Goal: Task Accomplishment & Management: Complete application form

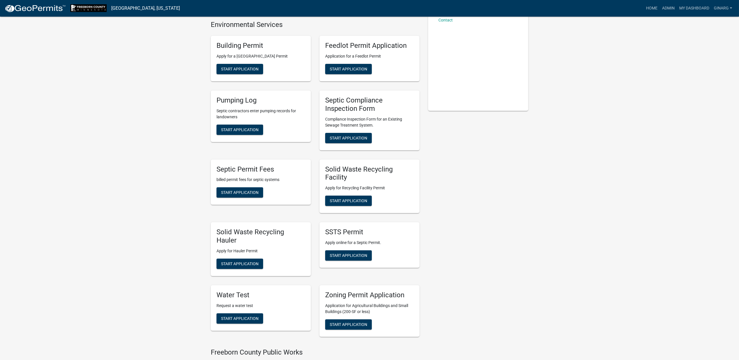
scroll to position [129, 0]
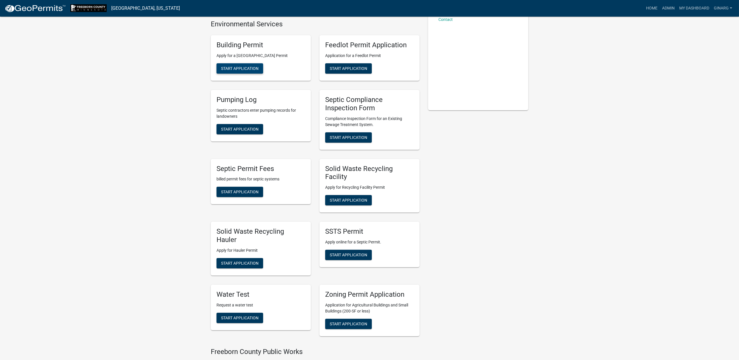
click at [263, 74] on button "Start Application" at bounding box center [240, 68] width 47 height 10
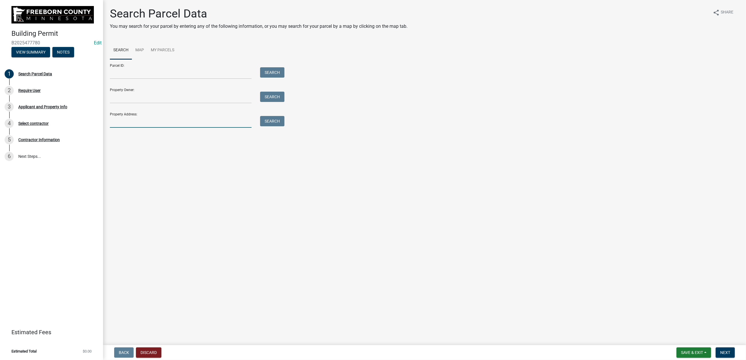
click at [132, 128] on input "Property Address:" at bounding box center [181, 122] width 142 height 12
type input "19151"
click at [279, 126] on button "Search" at bounding box center [272, 121] width 24 height 10
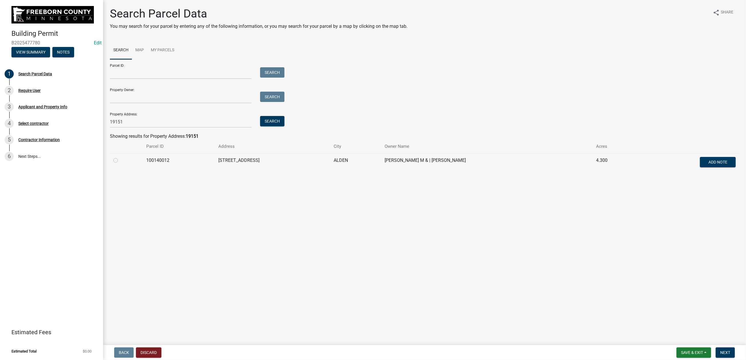
click at [120, 157] on label at bounding box center [120, 157] width 0 height 0
click at [120, 161] on input "radio" at bounding box center [122, 159] width 4 height 4
radio input "true"
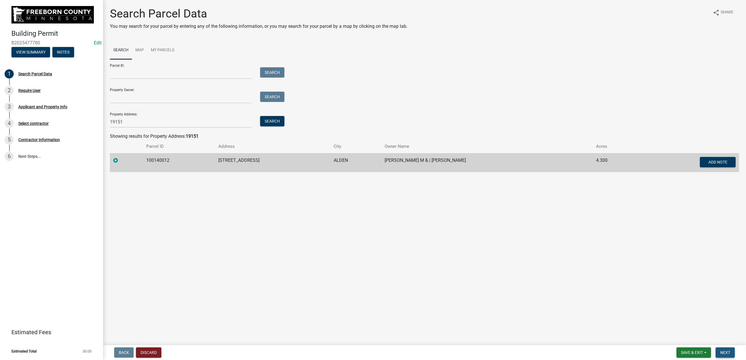
click at [720, 350] on span "Next" at bounding box center [725, 352] width 10 height 5
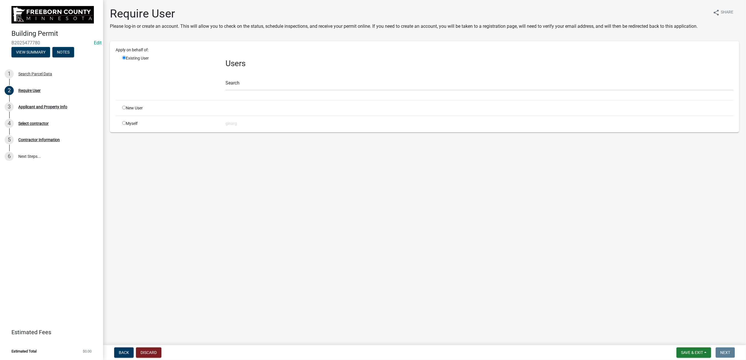
click at [126, 125] on input "radio" at bounding box center [124, 123] width 4 height 4
radio input "true"
radio input "false"
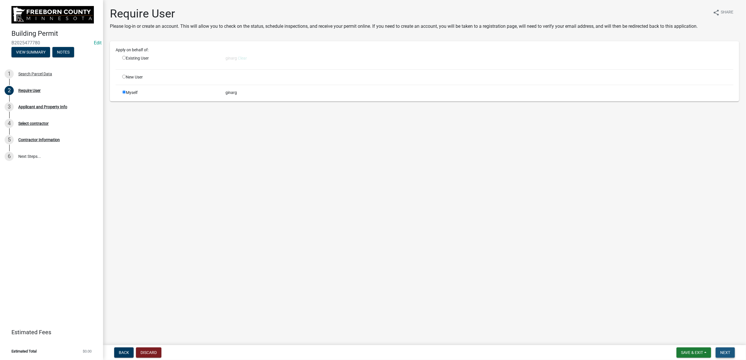
click at [720, 350] on span "Next" at bounding box center [725, 352] width 10 height 5
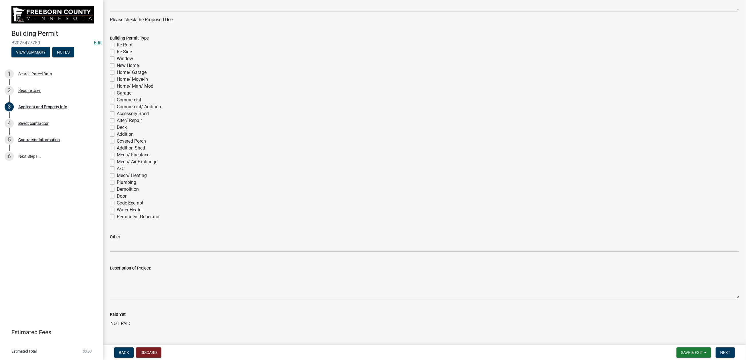
scroll to position [258, 0]
click at [117, 48] on label "Re-Roof" at bounding box center [125, 44] width 16 height 7
click at [117, 45] on input "Re-Roof" at bounding box center [119, 43] width 4 height 4
checkbox input "true"
checkbox input "false"
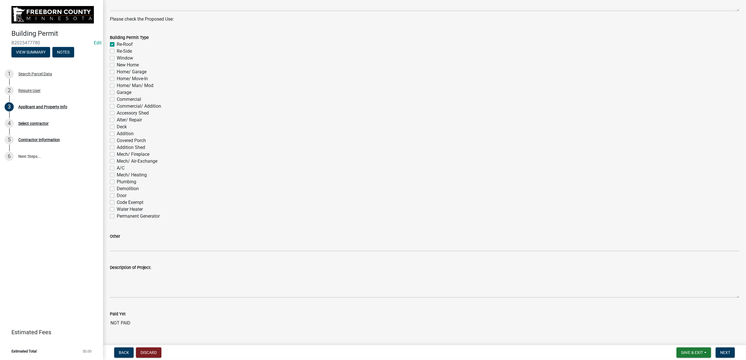
checkbox input "false"
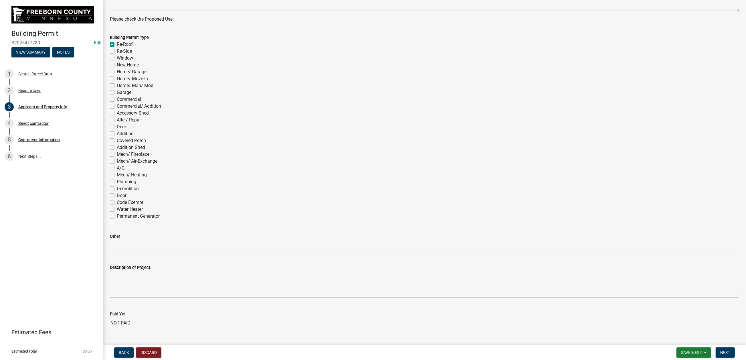
checkbox input "false"
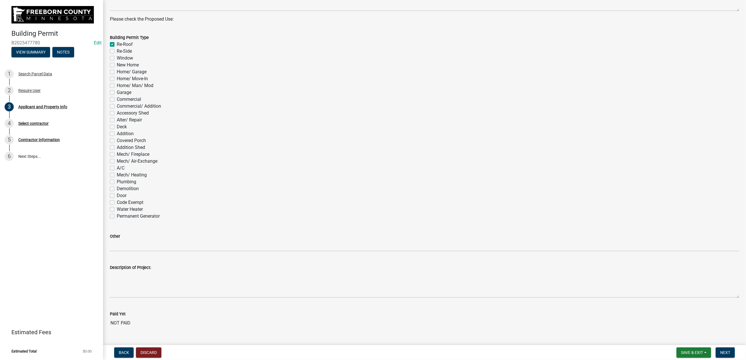
checkbox input "false"
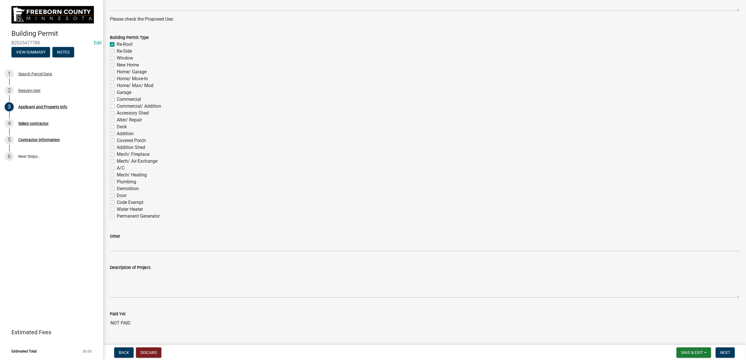
checkbox input "false"
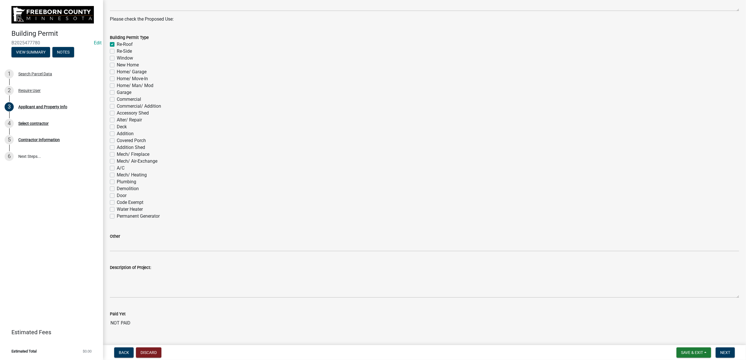
checkbox input "false"
click at [720, 350] on span "Next" at bounding box center [725, 352] width 10 height 5
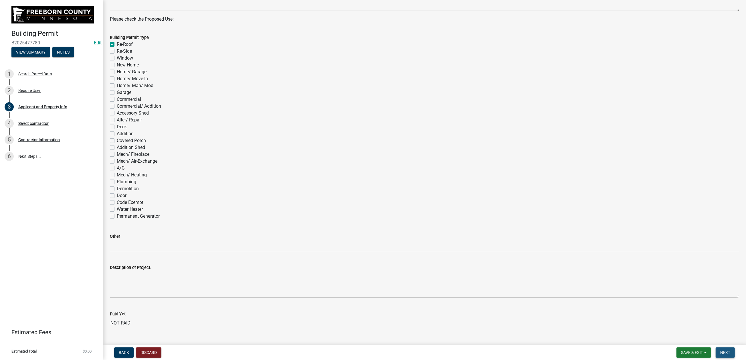
scroll to position [0, 0]
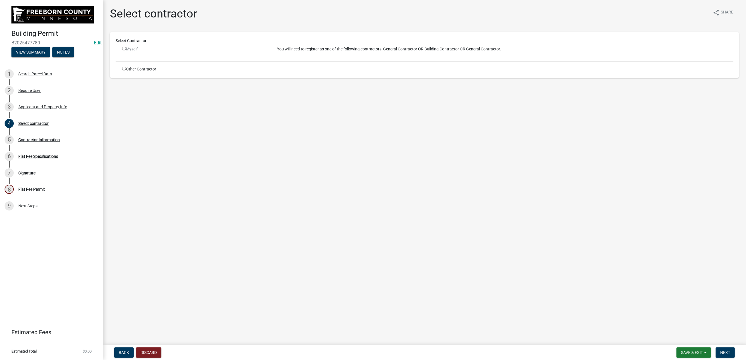
click at [126, 70] on input "radio" at bounding box center [124, 69] width 4 height 4
radio input "true"
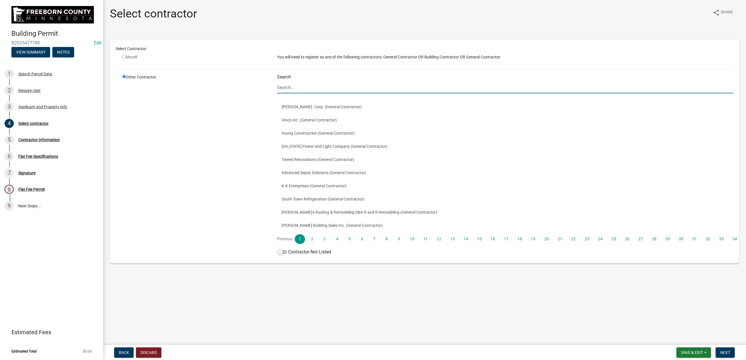
click at [293, 93] on input "Search" at bounding box center [505, 88] width 456 height 12
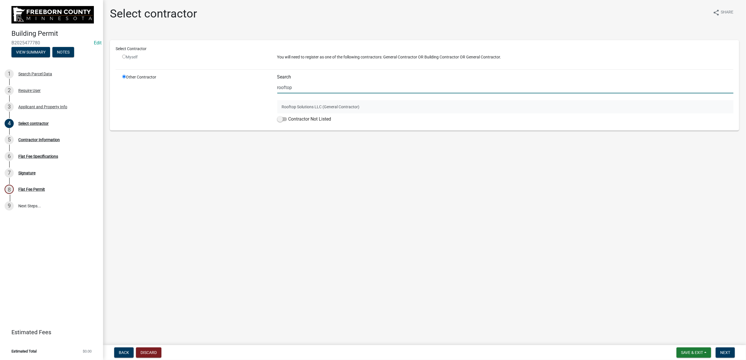
type input "rooftop"
click at [290, 113] on button "Rooftop Solutions LLC (General Contractor)" at bounding box center [505, 106] width 456 height 13
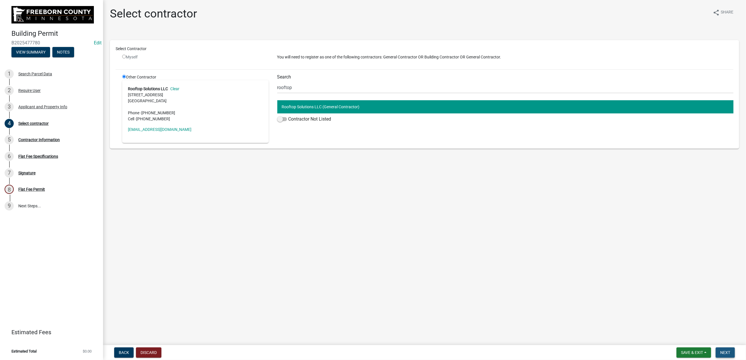
click at [720, 350] on span "Next" at bounding box center [725, 352] width 10 height 5
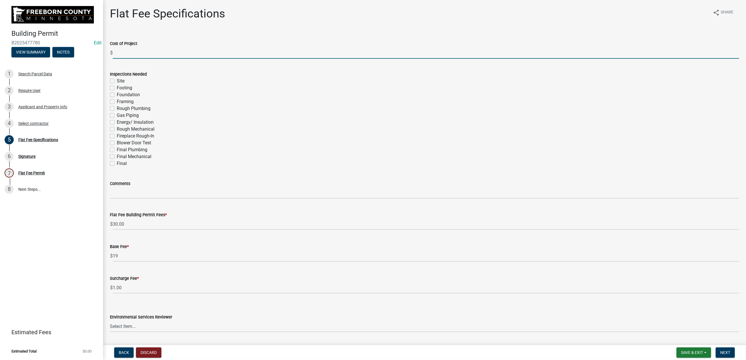
click at [128, 59] on input "text" at bounding box center [426, 53] width 626 height 12
type input "15300"
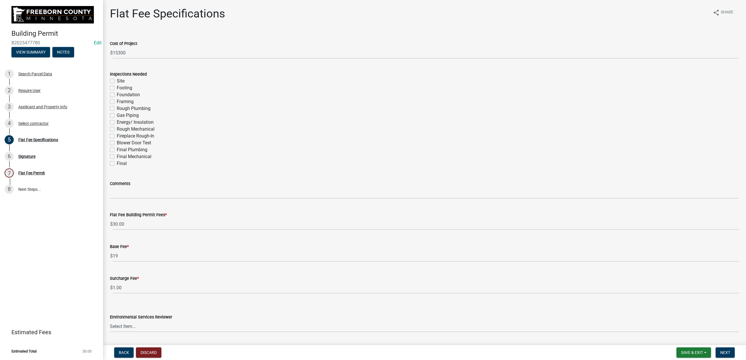
click at [117, 167] on label "Final" at bounding box center [122, 163] width 10 height 7
click at [117, 164] on input "Final" at bounding box center [119, 162] width 4 height 4
checkbox input "true"
checkbox input "false"
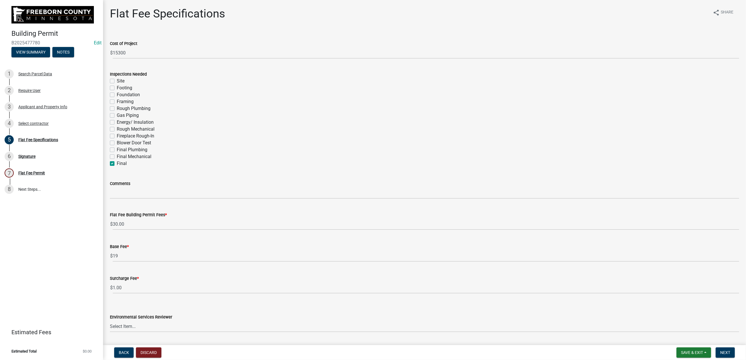
checkbox input "false"
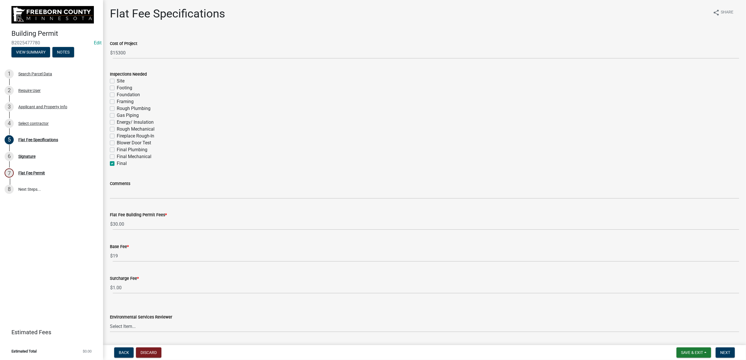
checkbox input "false"
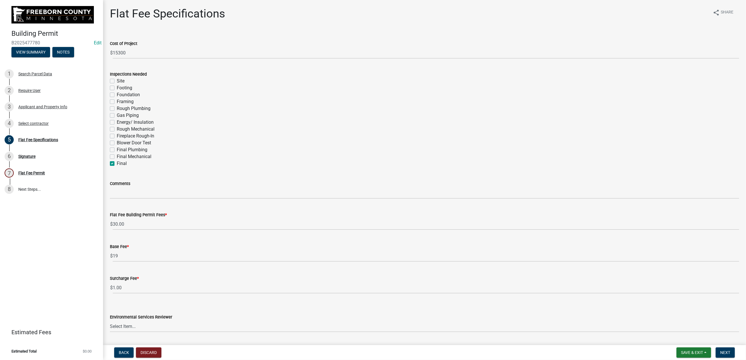
checkbox input "true"
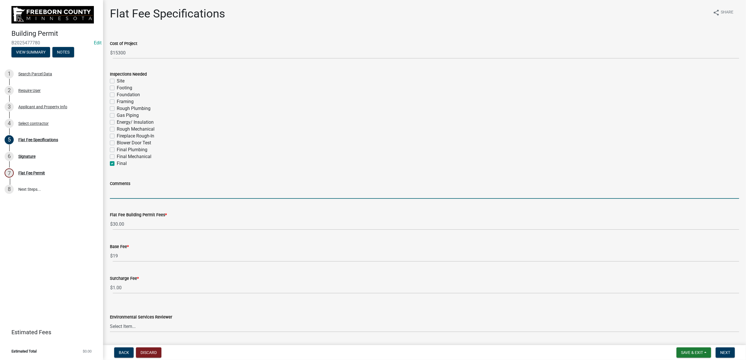
click at [129, 199] on input "Comments" at bounding box center [424, 193] width 629 height 12
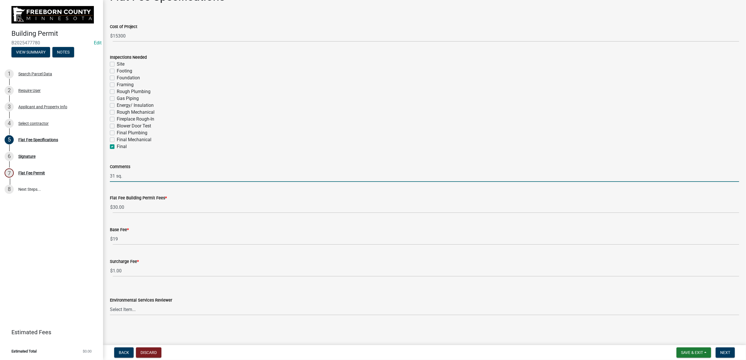
scroll to position [186, 0]
type input "31 sq."
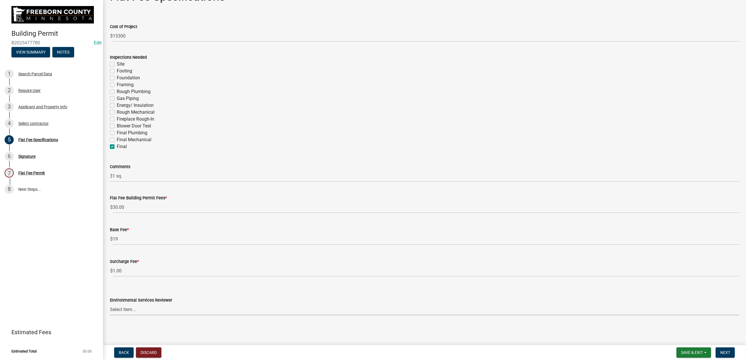
click at [276, 303] on select "Select Item... [PERSON_NAME] [PERSON_NAME] [PERSON_NAME] [PERSON_NAME] [PERSON_…" at bounding box center [424, 309] width 629 height 12
click at [113, 303] on select "Select Item... [PERSON_NAME] [PERSON_NAME] [PERSON_NAME] [PERSON_NAME] [PERSON_…" at bounding box center [424, 309] width 629 height 12
select select "cf5e982a-8fde-449d-bcd8-be8cdfb99374"
click at [720, 352] on span "Next" at bounding box center [725, 352] width 10 height 5
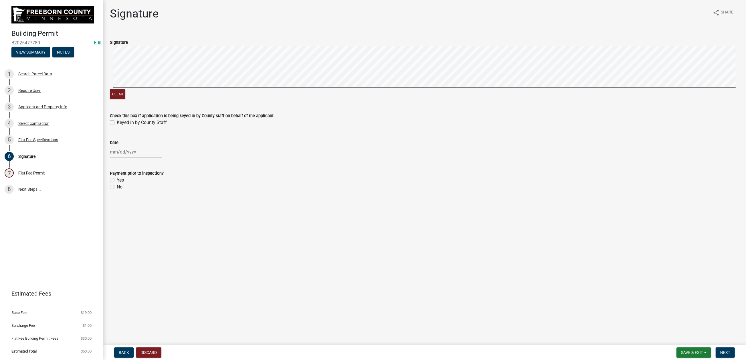
click at [117, 126] on label "Keyed in by County Staff" at bounding box center [142, 122] width 50 height 7
click at [117, 123] on input "Keyed in by County Staff" at bounding box center [119, 121] width 4 height 4
checkbox input "true"
click at [123, 158] on div at bounding box center [136, 152] width 52 height 12
select select "9"
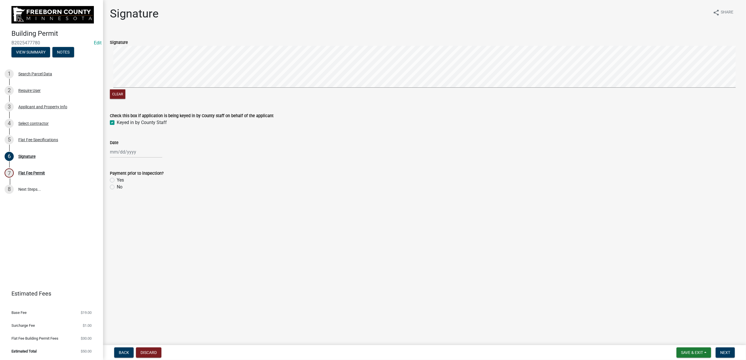
select select "2025"
click at [157, 209] on div "12" at bounding box center [152, 204] width 9 height 9
type input "[DATE]"
click at [117, 190] on label "No" at bounding box center [120, 186] width 6 height 7
click at [117, 187] on input "No" at bounding box center [119, 185] width 4 height 4
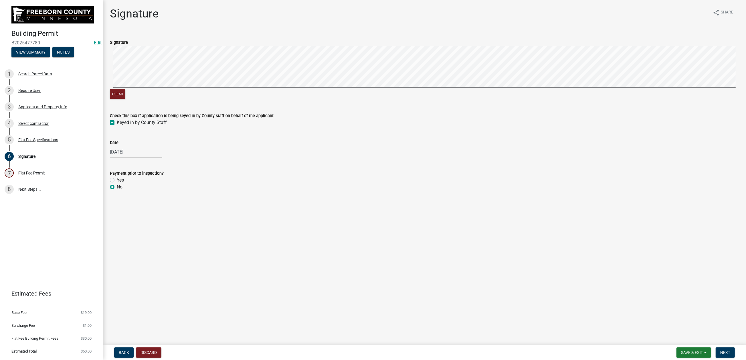
radio input "true"
click at [720, 350] on span "Next" at bounding box center [725, 352] width 10 height 5
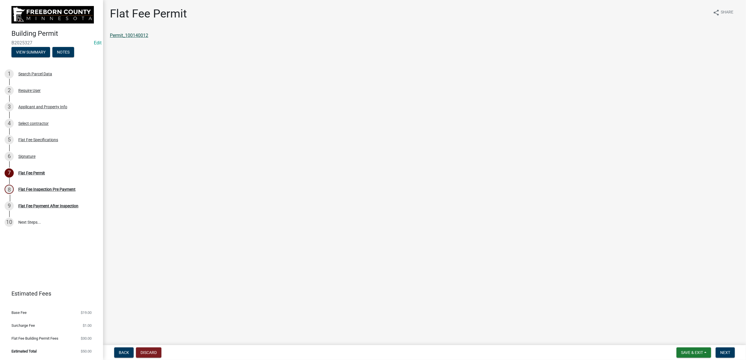
click at [148, 38] on link "Permit_100140012" at bounding box center [129, 35] width 38 height 5
click at [681, 350] on span "Save & Exit" at bounding box center [692, 352] width 22 height 5
click at [665, 327] on button "Save & Exit" at bounding box center [688, 332] width 46 height 14
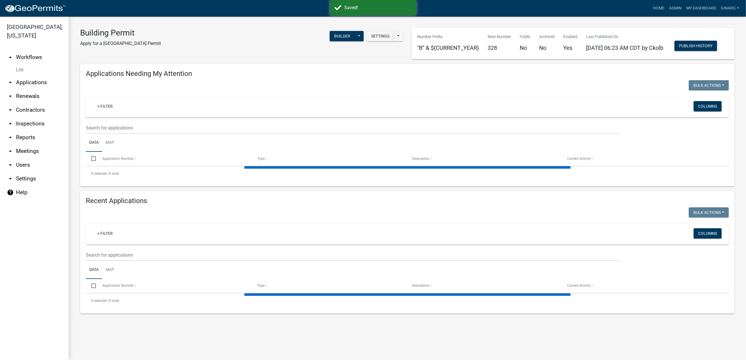
select select "3: 100"
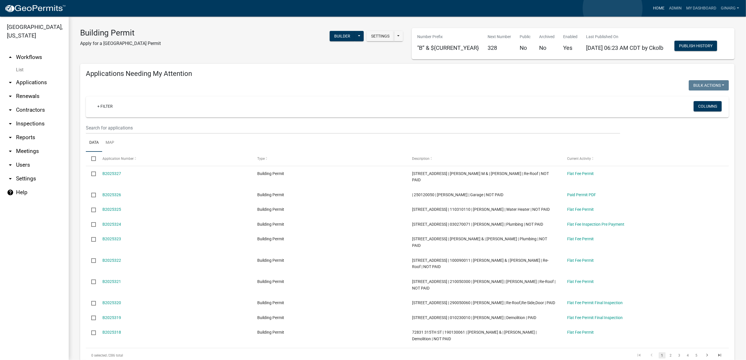
click at [651, 8] on link "Home" at bounding box center [659, 8] width 16 height 11
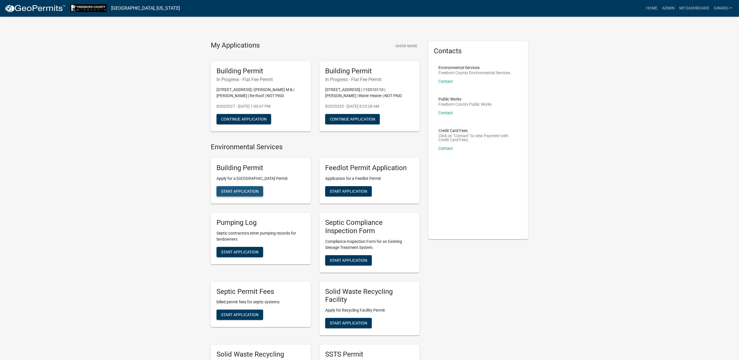
click at [245, 193] on span "Start Application" at bounding box center [239, 191] width 37 height 5
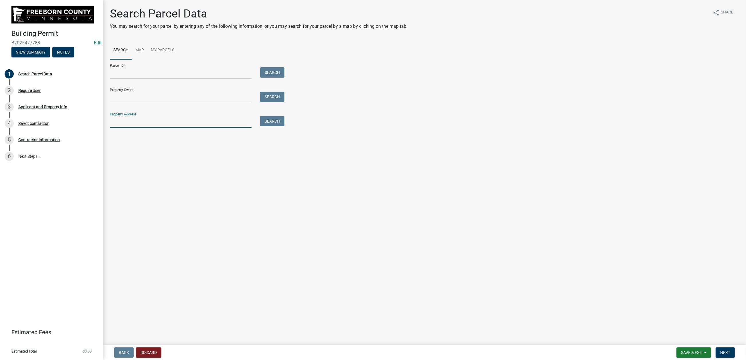
click at [130, 128] on input "Property Address:" at bounding box center [181, 122] width 142 height 12
type input "66852"
click at [284, 126] on button "Search" at bounding box center [272, 121] width 24 height 10
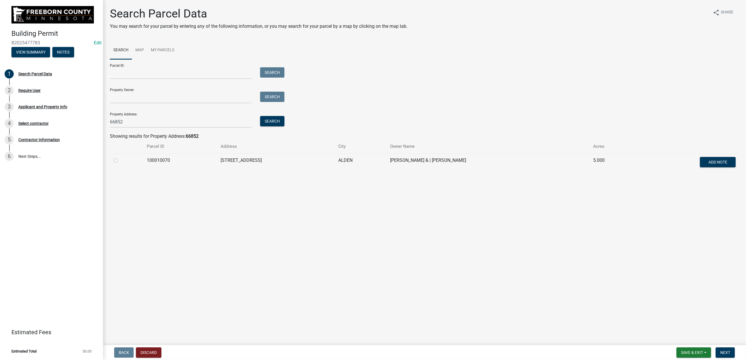
click at [120, 157] on label at bounding box center [120, 157] width 0 height 0
click at [122, 161] on input "radio" at bounding box center [122, 159] width 4 height 4
radio input "true"
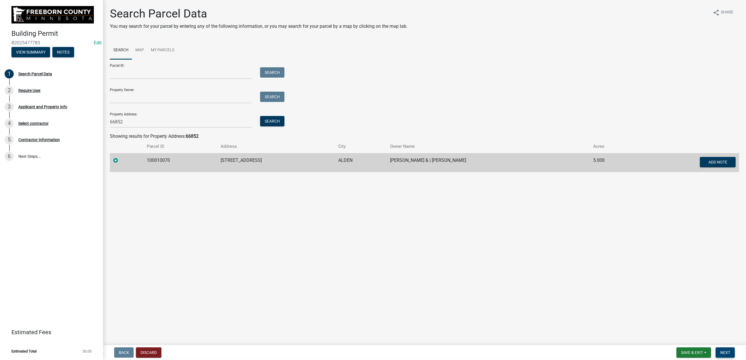
click at [720, 350] on span "Next" at bounding box center [725, 352] width 10 height 5
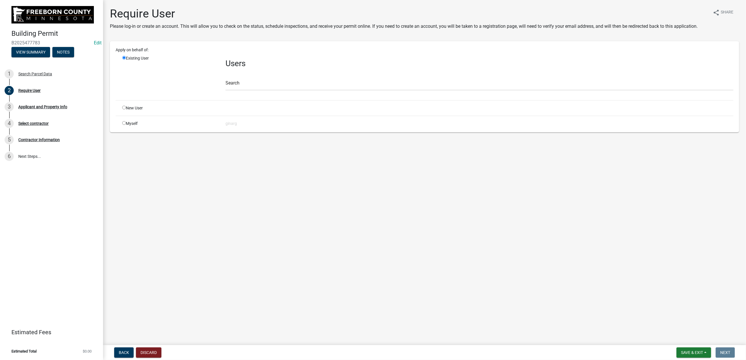
click at [130, 126] on div "Myself" at bounding box center [169, 123] width 103 height 6
drag, startPoint x: 130, startPoint y: 193, endPoint x: 169, endPoint y: 200, distance: 39.2
click at [126, 125] on input "radio" at bounding box center [124, 123] width 4 height 4
radio input "true"
radio input "false"
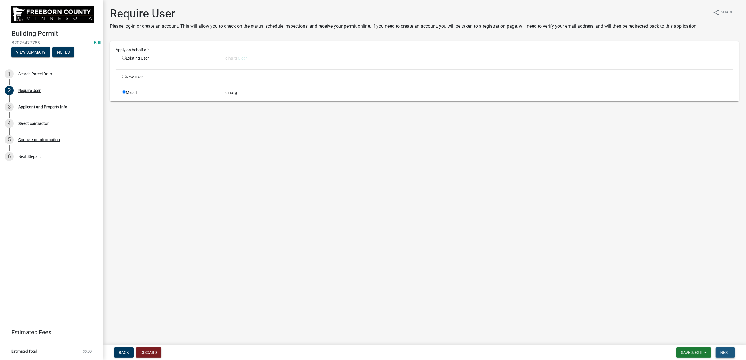
click at [721, 350] on span "Next" at bounding box center [725, 352] width 10 height 5
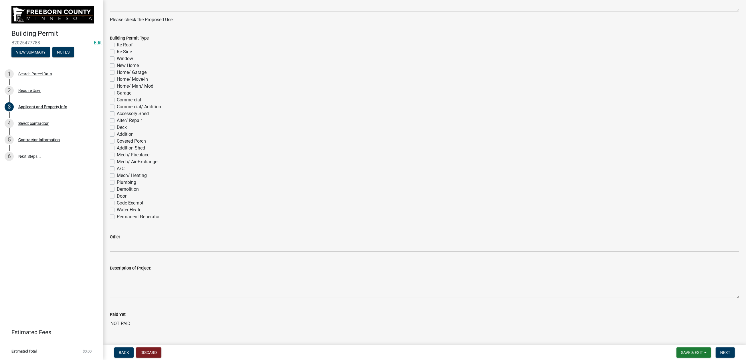
scroll to position [258, 0]
click at [117, 48] on label "Re-Roof" at bounding box center [125, 44] width 16 height 7
click at [117, 45] on input "Re-Roof" at bounding box center [119, 43] width 4 height 4
checkbox input "true"
checkbox input "false"
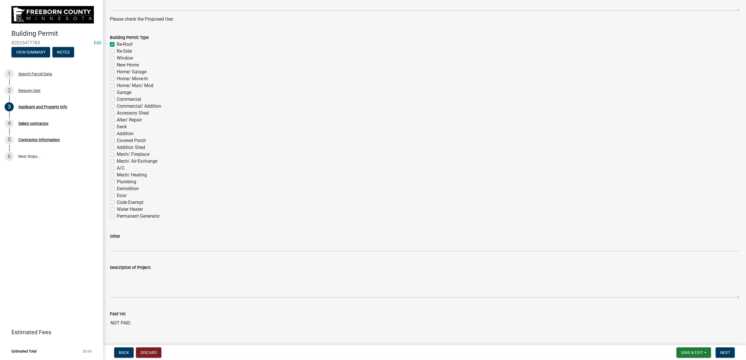
checkbox input "false"
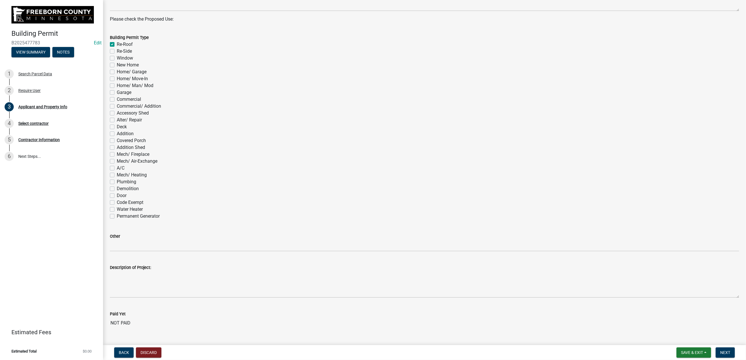
checkbox input "false"
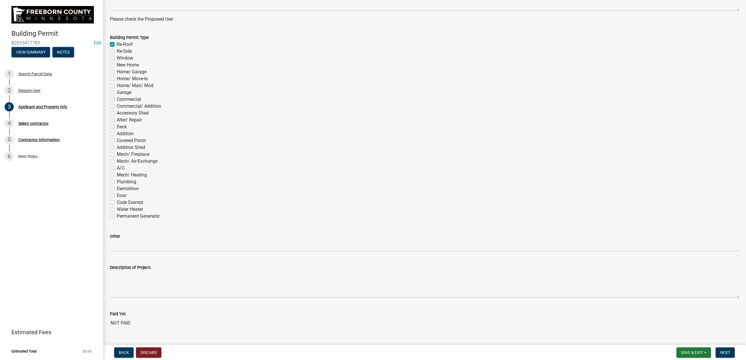
checkbox input "false"
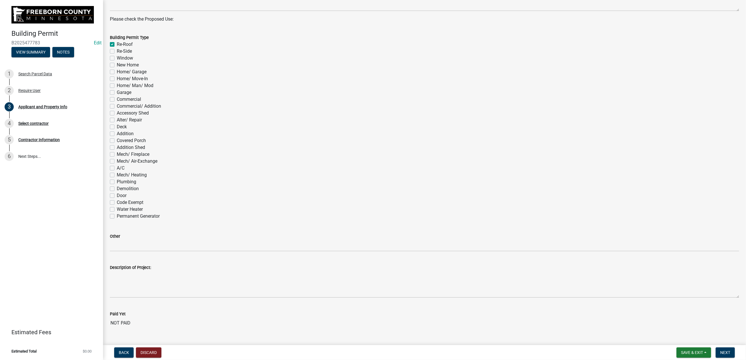
checkbox input "false"
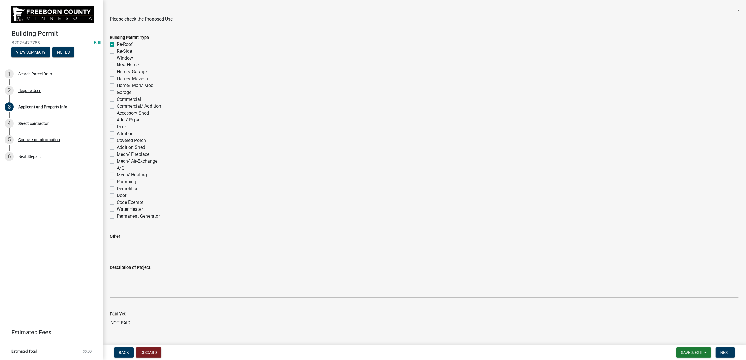
checkbox input "false"
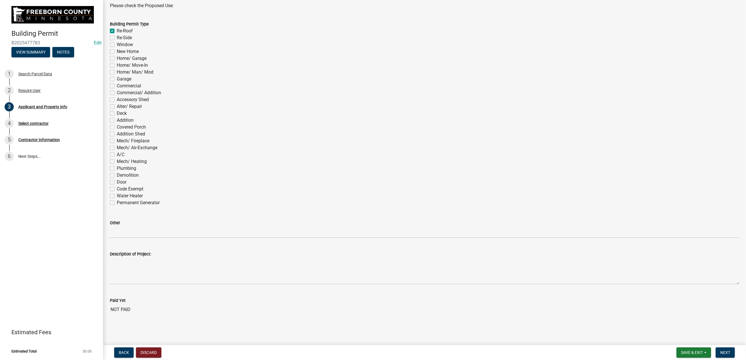
scroll to position [567, 0]
click at [722, 350] on span "Next" at bounding box center [725, 352] width 10 height 5
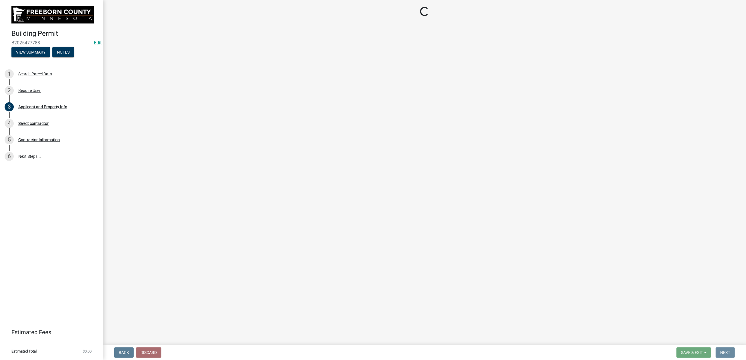
scroll to position [0, 0]
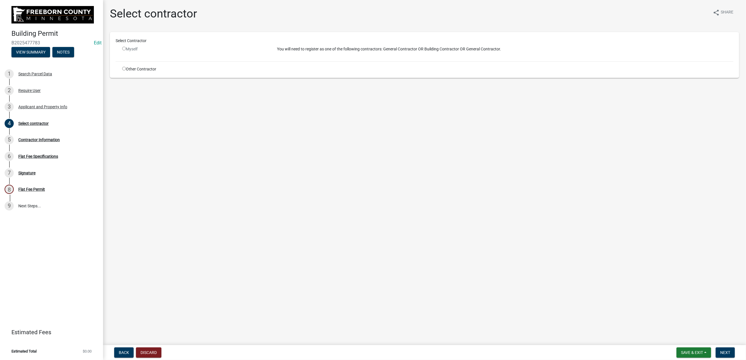
click at [126, 70] on input "radio" at bounding box center [124, 69] width 4 height 4
radio input "true"
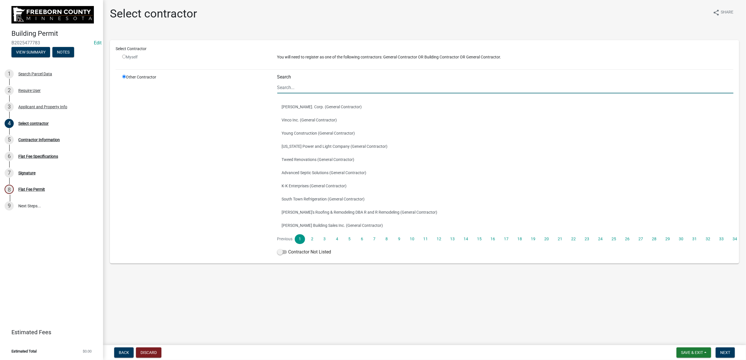
click at [292, 93] on input "Search" at bounding box center [505, 88] width 456 height 12
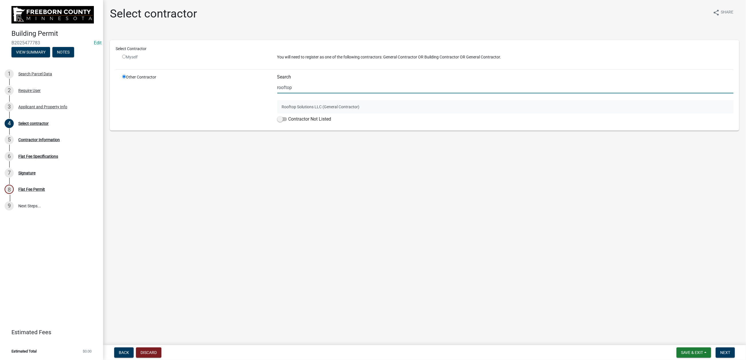
type input "rooftop"
click at [291, 113] on button "Rooftop Solutions LLC (General Contractor)" at bounding box center [505, 106] width 456 height 13
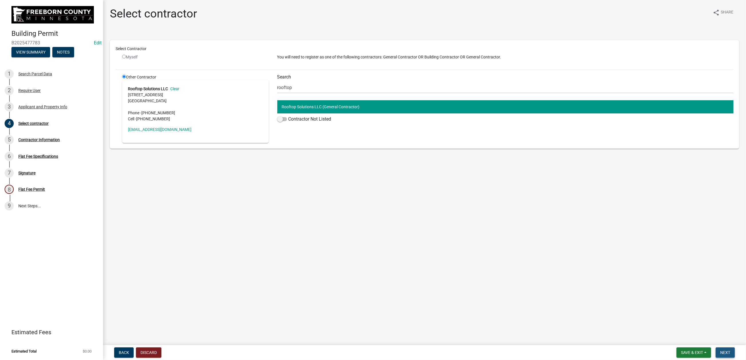
click at [716, 347] on button "Next" at bounding box center [725, 352] width 19 height 10
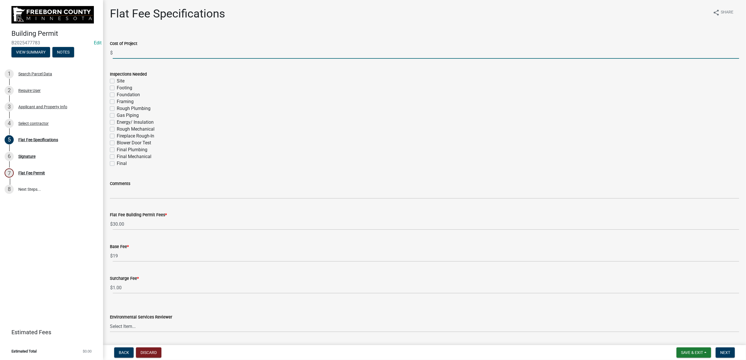
click at [132, 59] on input "text" at bounding box center [426, 53] width 626 height 12
type input "30400"
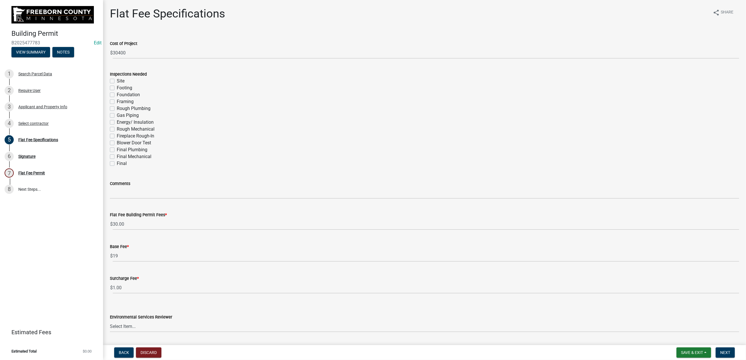
click at [118, 167] on label "Final" at bounding box center [122, 163] width 10 height 7
click at [118, 164] on input "Final" at bounding box center [119, 162] width 4 height 4
checkbox input "true"
checkbox input "false"
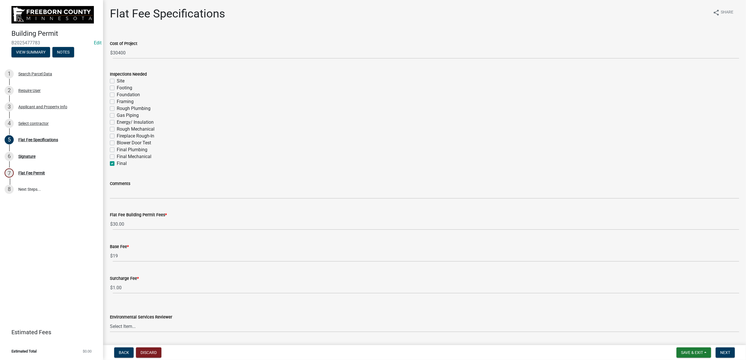
checkbox input "false"
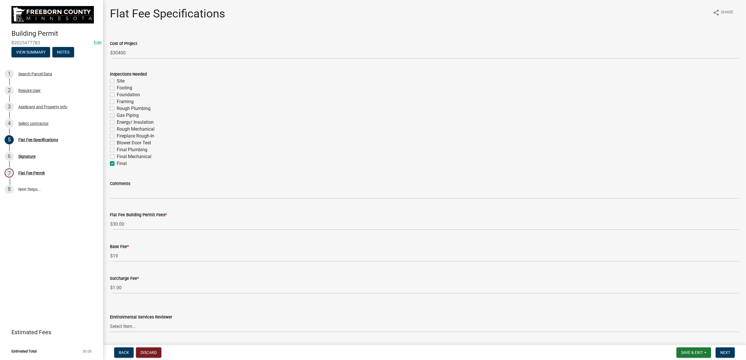
checkbox input "false"
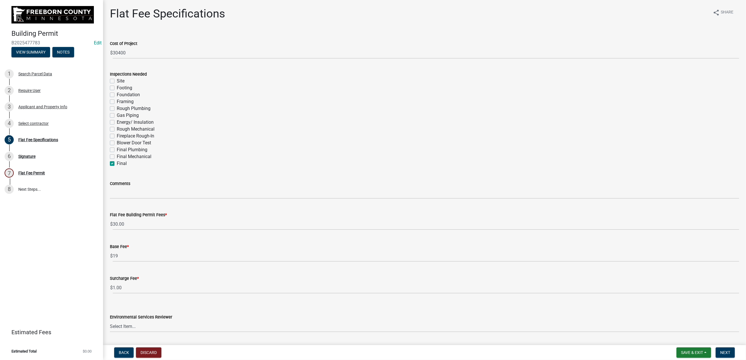
checkbox input "true"
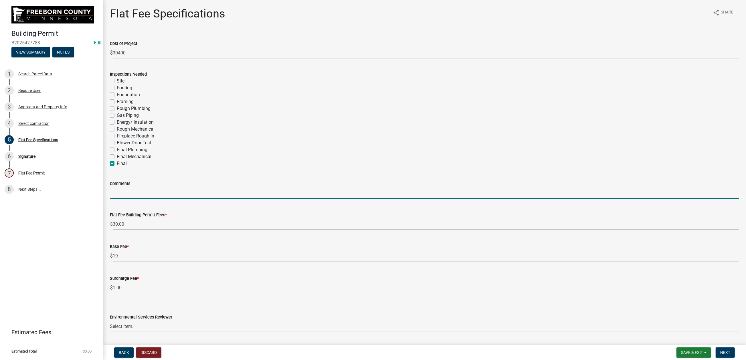
click at [124, 199] on input "Comments" at bounding box center [424, 193] width 629 height 12
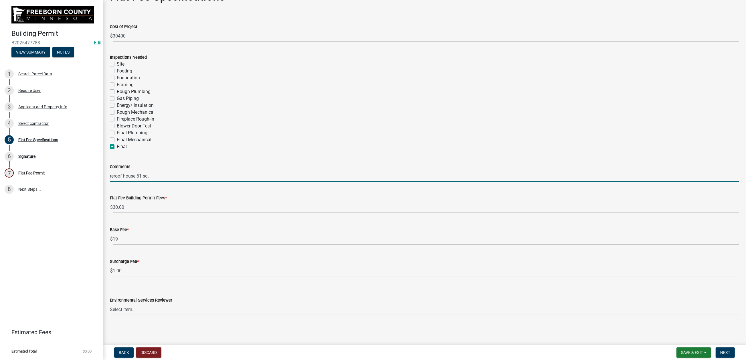
scroll to position [186, 0]
type input "reroof house 51 sq."
click at [649, 305] on select "Select Item... [PERSON_NAME] [PERSON_NAME] [PERSON_NAME] [PERSON_NAME] [PERSON_…" at bounding box center [424, 309] width 629 height 12
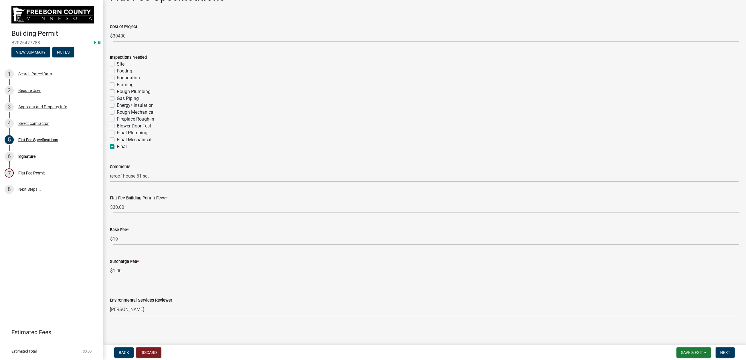
click at [113, 303] on select "Select Item... [PERSON_NAME] [PERSON_NAME] [PERSON_NAME] [PERSON_NAME] [PERSON_…" at bounding box center [424, 309] width 629 height 12
select select "cf5e982a-8fde-449d-bcd8-be8cdfb99374"
drag, startPoint x: 704, startPoint y: 354, endPoint x: 708, endPoint y: 351, distance: 4.1
click at [716, 353] on button "Next" at bounding box center [725, 352] width 19 height 10
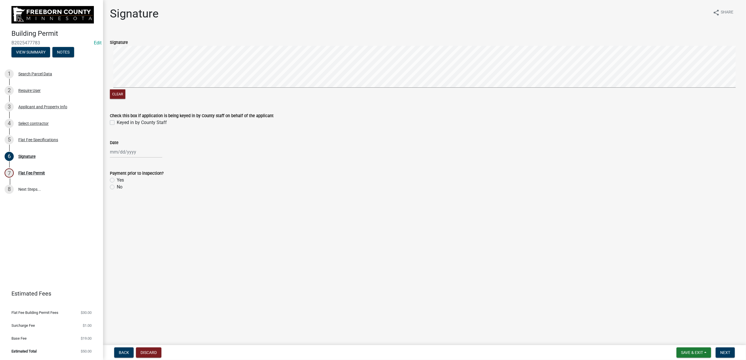
click at [117, 126] on label "Keyed in by County Staff" at bounding box center [142, 122] width 50 height 7
click at [117, 123] on input "Keyed in by County Staff" at bounding box center [119, 121] width 4 height 4
checkbox input "true"
click at [127, 158] on div at bounding box center [136, 152] width 52 height 12
select select "9"
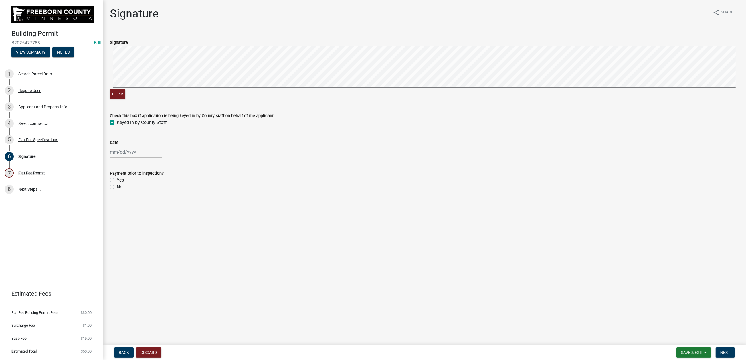
select select "2025"
click at [157, 209] on div "12" at bounding box center [152, 204] width 9 height 9
type input "[DATE]"
drag, startPoint x: 116, startPoint y: 256, endPoint x: 169, endPoint y: 260, distance: 52.2
click at [117, 190] on label "No" at bounding box center [120, 186] width 6 height 7
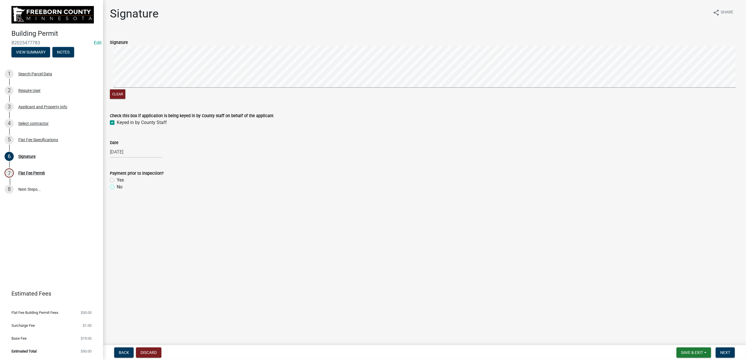
click at [117, 187] on input "No" at bounding box center [119, 185] width 4 height 4
radio input "true"
click at [722, 350] on span "Next" at bounding box center [725, 352] width 10 height 5
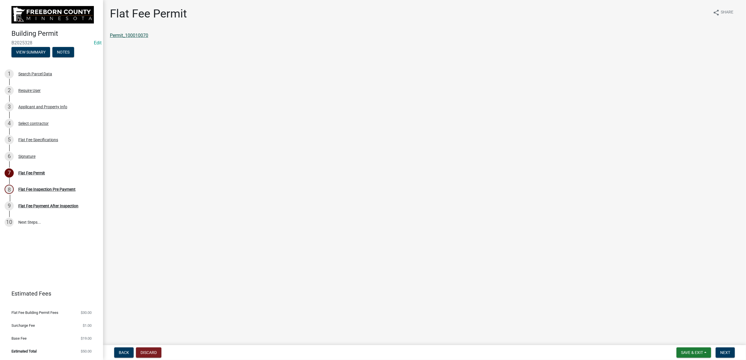
click at [132, 38] on link "Permit_100010070" at bounding box center [129, 35] width 38 height 5
click at [681, 350] on span "Save & Exit" at bounding box center [692, 352] width 22 height 5
click at [665, 327] on button "Save & Exit" at bounding box center [688, 332] width 46 height 14
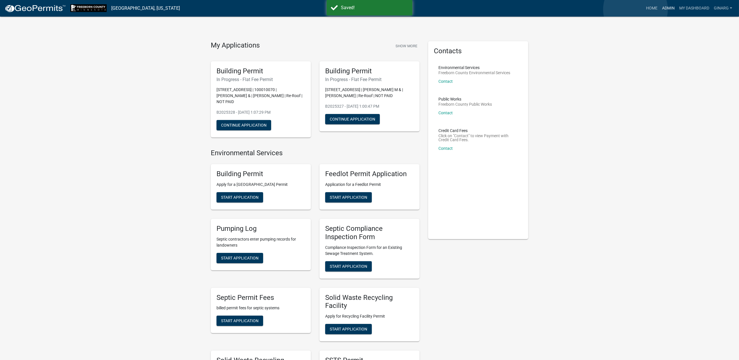
click at [660, 9] on link "Admin" at bounding box center [668, 8] width 17 height 11
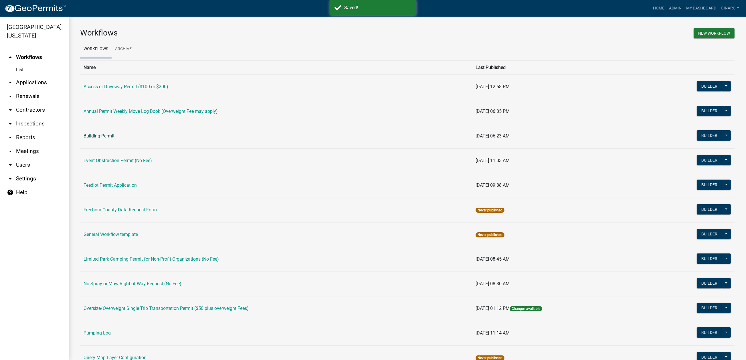
click at [114, 138] on link "Building Permit" at bounding box center [99, 135] width 31 height 5
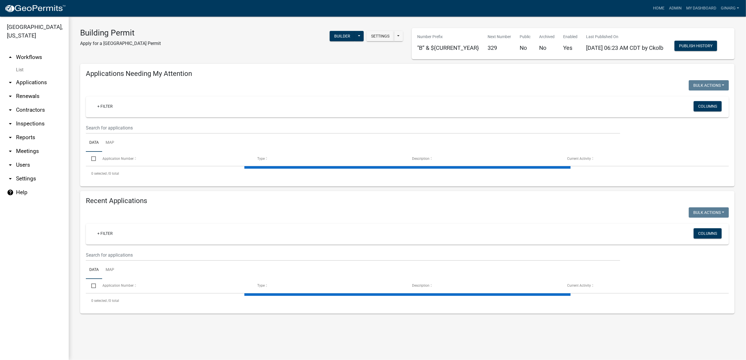
select select "3: 100"
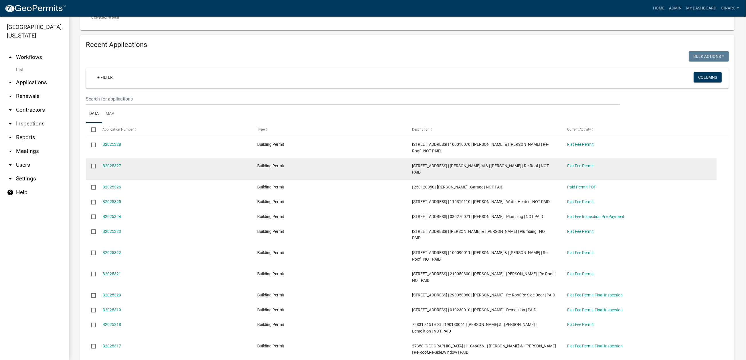
scroll to position [237, 0]
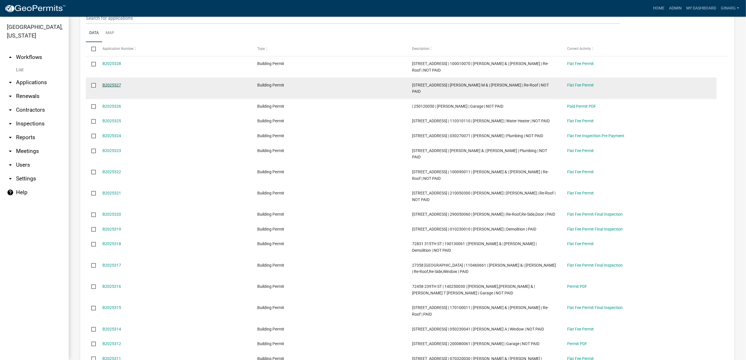
click at [121, 87] on link "B2025327" at bounding box center [111, 85] width 19 height 5
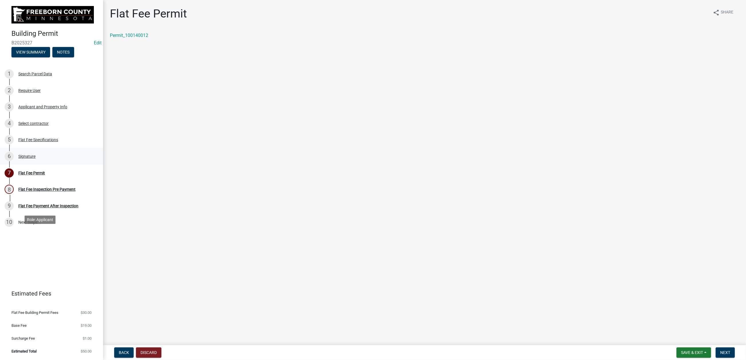
click at [35, 158] on div "Signature" at bounding box center [26, 156] width 17 height 4
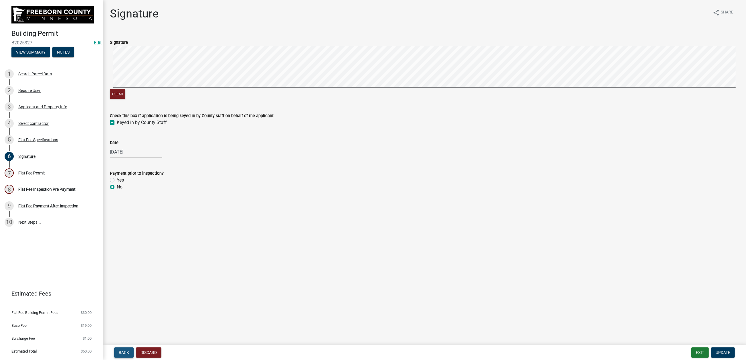
click at [129, 350] on span "Back" at bounding box center [124, 352] width 10 height 5
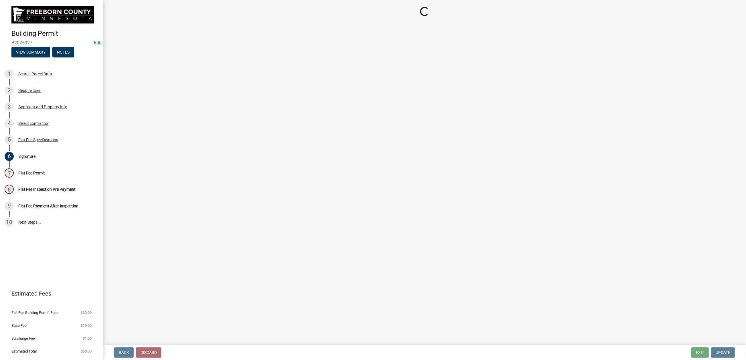
select select "cf5e982a-8fde-449d-bcd8-be8cdfb99374"
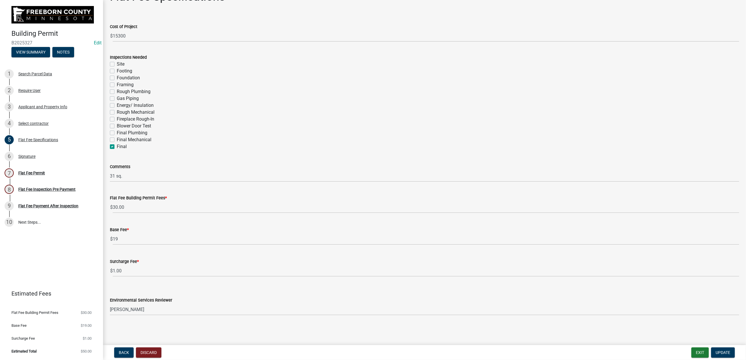
scroll to position [186, 0]
click at [691, 347] on button "Exit" at bounding box center [699, 352] width 17 height 10
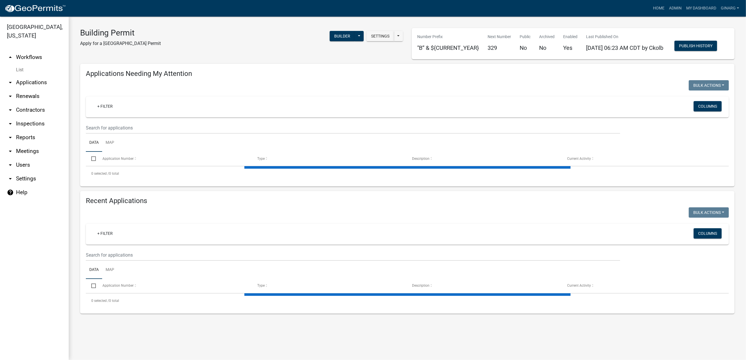
select select "3: 100"
